Goal: Navigation & Orientation: Understand site structure

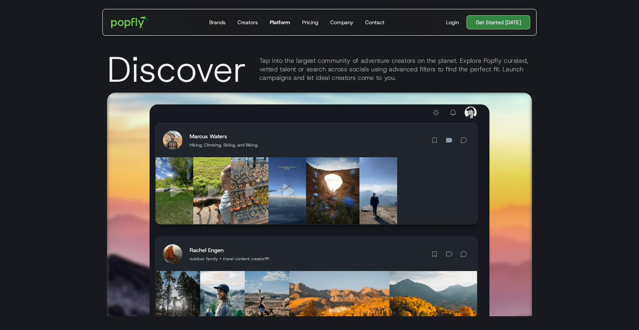
scroll to position [973, 0]
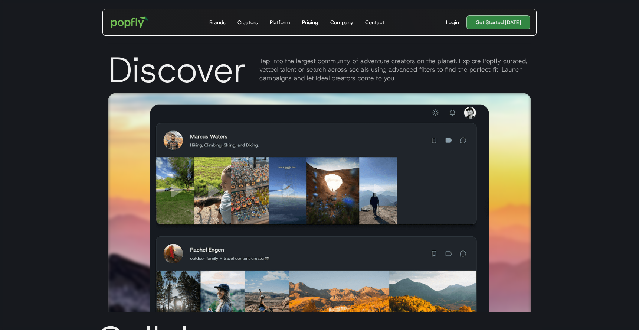
click at [305, 23] on div "Pricing" at bounding box center [310, 22] width 16 height 7
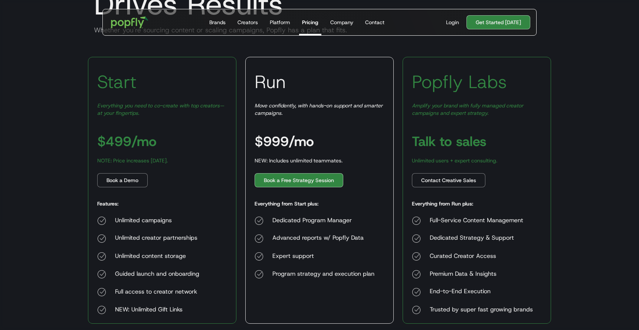
scroll to position [95, 0]
click at [348, 24] on div "Company" at bounding box center [341, 22] width 23 height 7
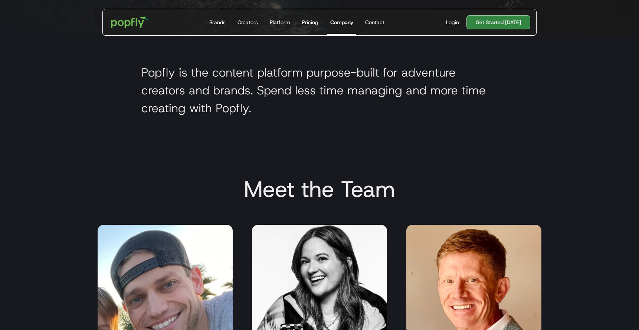
scroll to position [307, 0]
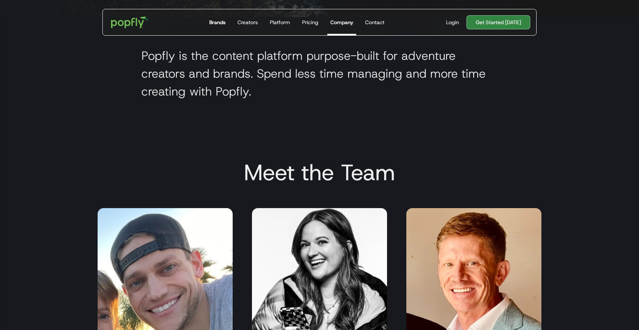
click at [223, 24] on div "Brands" at bounding box center [217, 22] width 16 height 7
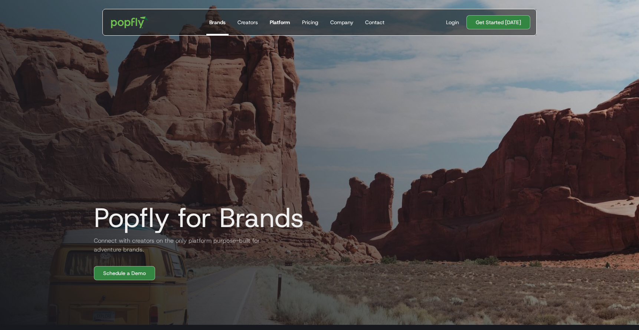
click at [283, 19] on div "Platform" at bounding box center [280, 22] width 20 height 7
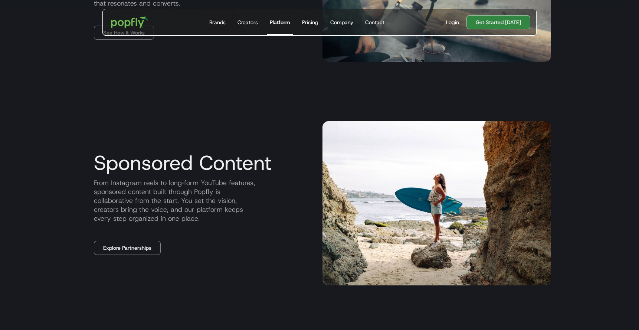
scroll to position [819, 0]
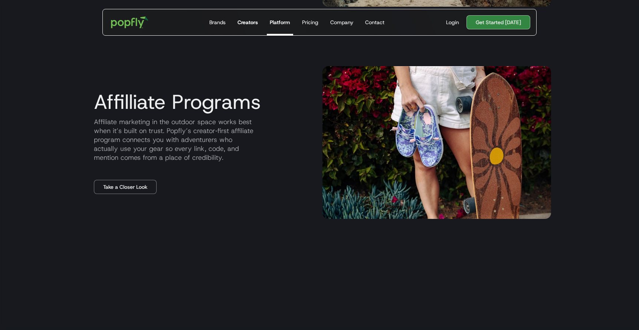
click at [244, 21] on div "Creators" at bounding box center [248, 22] width 20 height 7
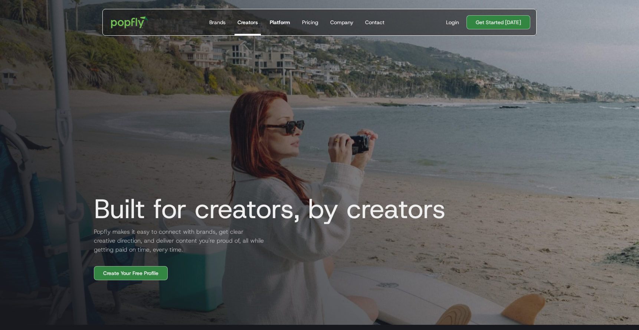
scroll to position [0, 0]
click at [284, 25] on div "Platform" at bounding box center [280, 22] width 20 height 7
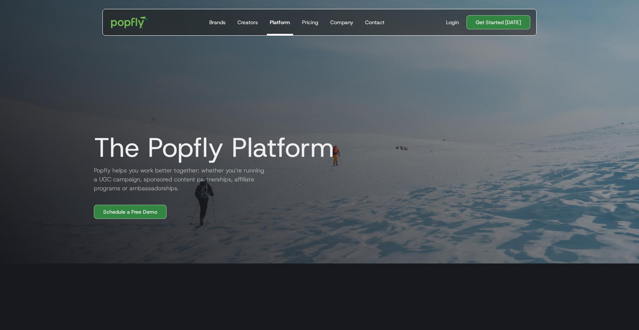
scroll to position [129, 0]
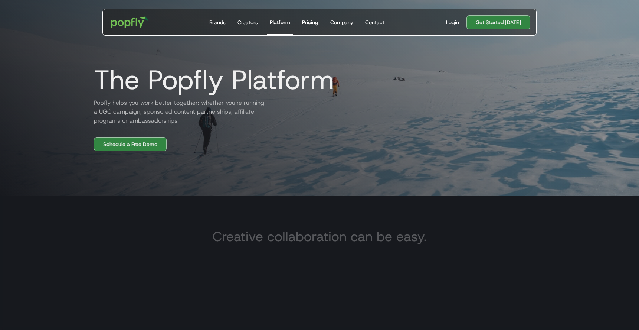
click at [312, 27] on link "Pricing" at bounding box center [310, 22] width 22 height 26
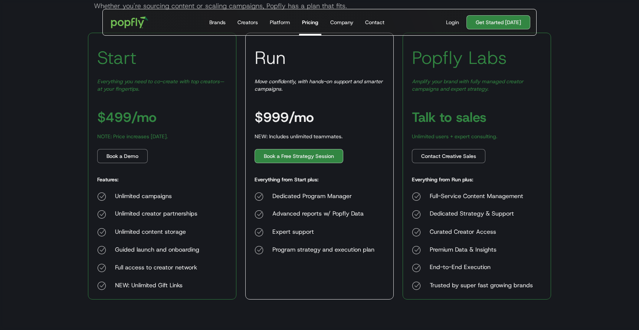
scroll to position [115, 0]
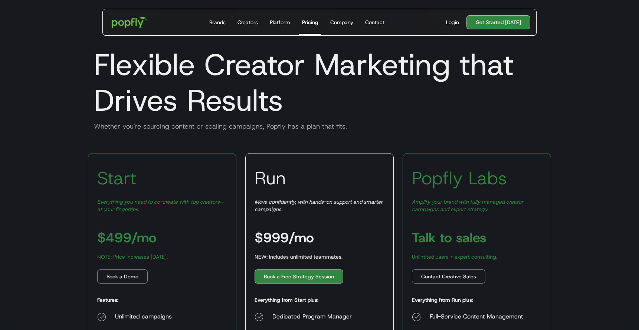
click at [142, 21] on img "home" at bounding box center [130, 23] width 46 height 22
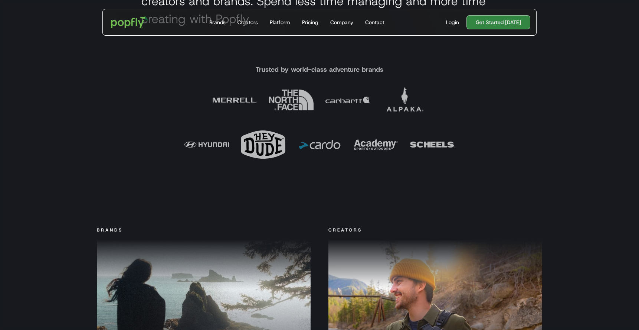
scroll to position [522, 0]
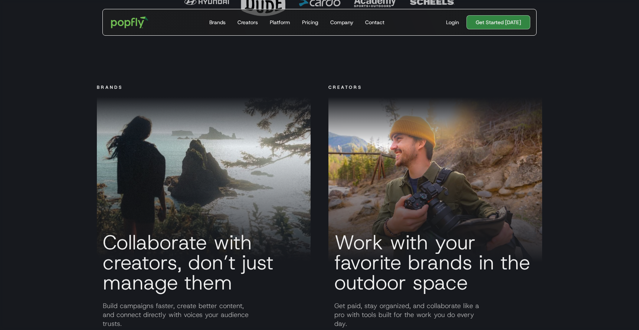
click at [429, 165] on div at bounding box center [436, 203] width 214 height 115
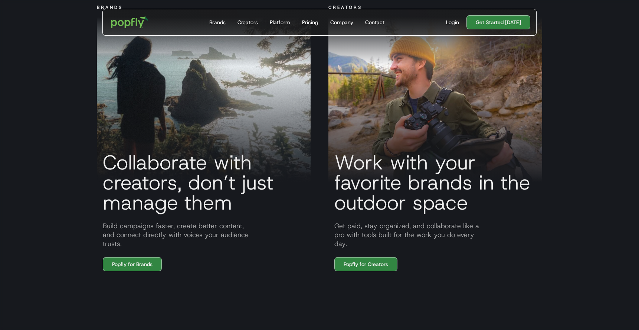
scroll to position [631, 0]
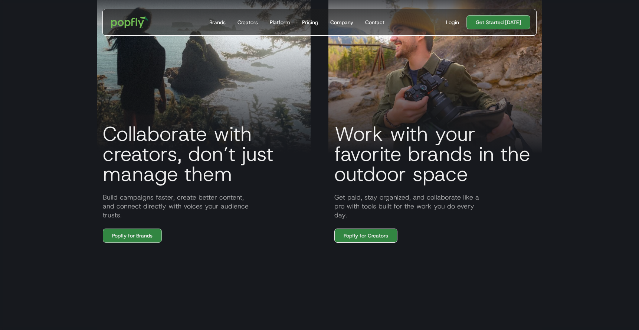
click at [371, 234] on link "Popfly for Creators" at bounding box center [366, 235] width 63 height 14
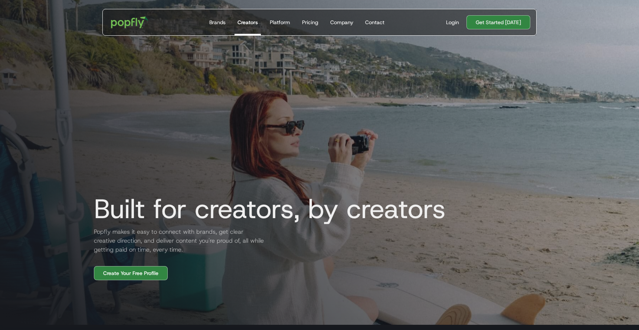
scroll to position [0, 0]
